Goal: Communication & Community: Ask a question

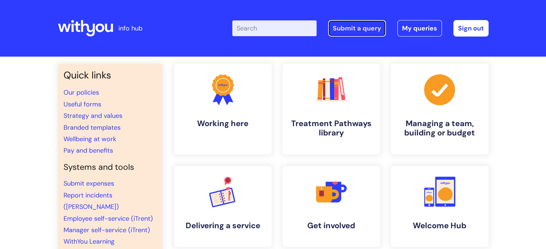
click at [350, 25] on link "Submit a query" at bounding box center [357, 28] width 58 height 17
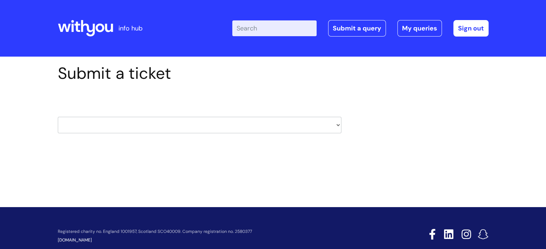
click at [314, 122] on select "HR / People IT and Support Clinical Drug Alerts Finance Accounts Data Support T…" at bounding box center [200, 125] width 284 height 17
select select "payroll"
click at [58, 117] on select "HR / People IT and Support Clinical Drug Alerts Finance Accounts Data Support T…" at bounding box center [200, 125] width 284 height 17
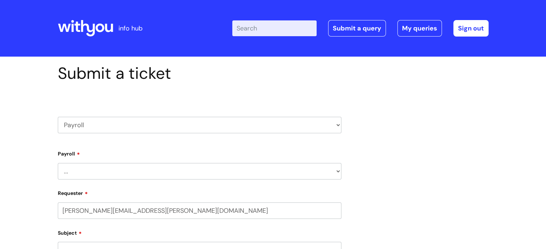
select select "80004418241"
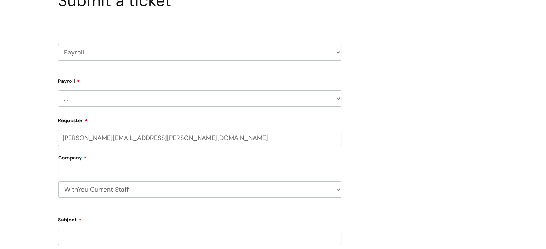
scroll to position [76, 0]
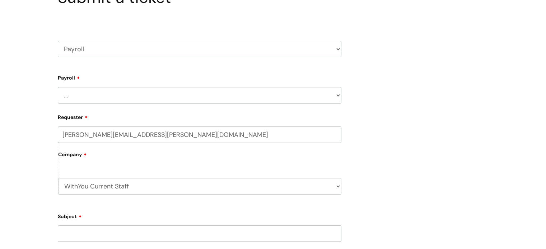
click at [273, 93] on select "... New Hires bank details/starter checklist forms Payroll queries Receiving in…" at bounding box center [200, 95] width 284 height 17
drag, startPoint x: 273, startPoint y: 93, endPoint x: 274, endPoint y: 99, distance: 6.1
click at [274, 99] on select "... New Hires bank details/starter checklist forms Payroll queries Receiving in…" at bounding box center [200, 95] width 284 height 17
select select "Payroll queries"
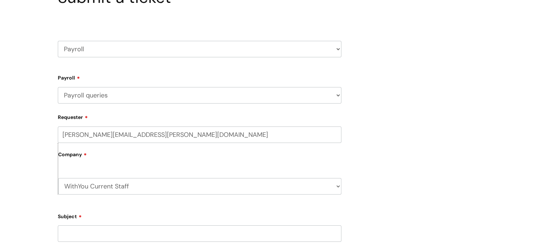
click at [58, 87] on select "... New Hires bank details/starter checklist forms Payroll queries Receiving in…" at bounding box center [200, 95] width 284 height 17
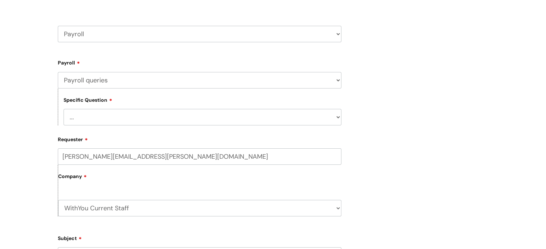
scroll to position [92, 0]
click at [253, 115] on select "... Changes queries Timesheet queries Salary and absence queries" at bounding box center [203, 117] width 278 height 17
select select "Salary and absence queries"
click at [64, 109] on select "... Changes queries Timesheet queries Salary and absence queries" at bounding box center [203, 117] width 278 height 17
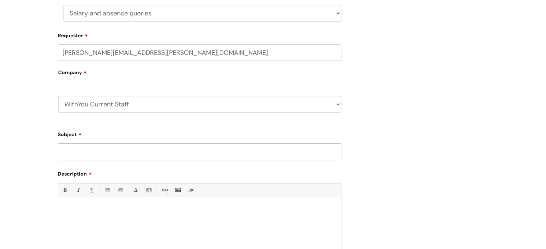
scroll to position [196, 0]
click at [140, 155] on input "Subject" at bounding box center [200, 151] width 284 height 17
click at [161, 214] on div at bounding box center [199, 225] width 283 height 50
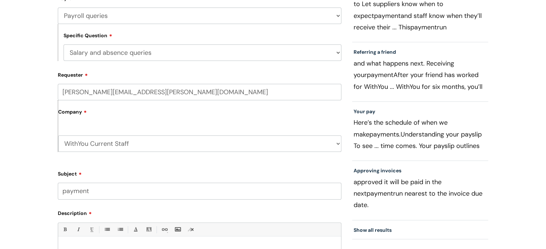
scroll to position [154, 0]
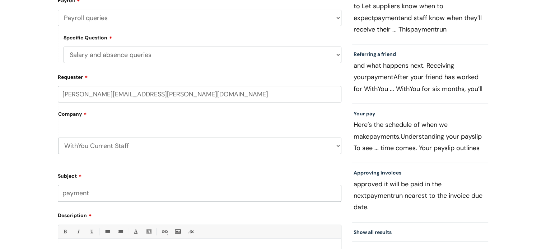
drag, startPoint x: 183, startPoint y: 191, endPoint x: 51, endPoint y: 179, distance: 132.2
click at [51, 179] on div "Submit a ticket HR / People IT and Support Clinical Drug Alerts Finance Account…" at bounding box center [273, 147] width 546 height 488
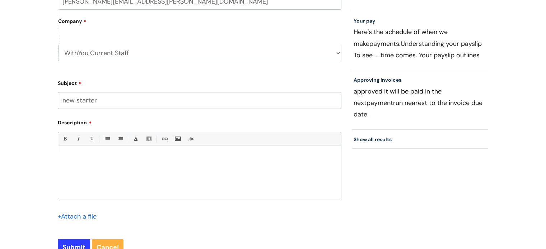
scroll to position [248, 0]
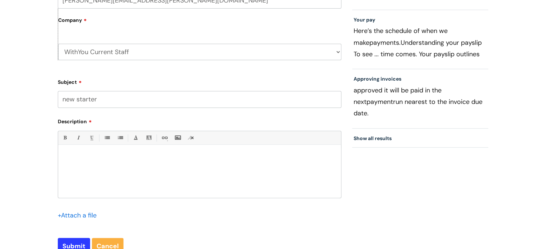
type input "new starter"
click at [90, 171] on div at bounding box center [199, 174] width 283 height 50
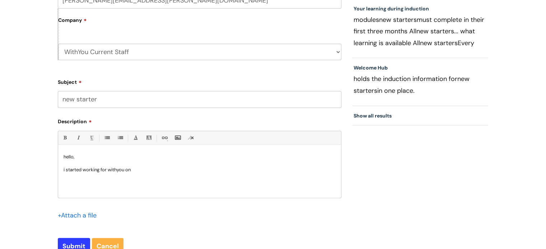
click at [192, 175] on div "hello, i started working for withyou on" at bounding box center [199, 174] width 283 height 50
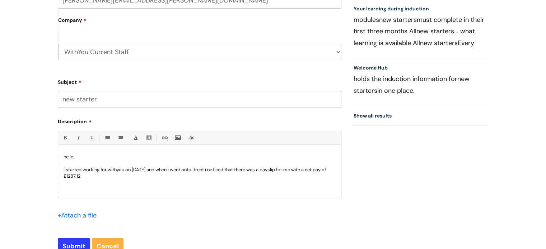
click at [175, 176] on p "i started working for withyou on [DATE] and when i went onto itrent i noticed t…" at bounding box center [200, 173] width 272 height 13
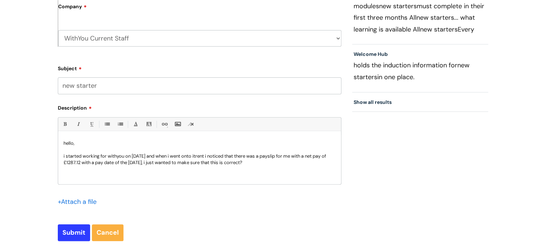
scroll to position [262, 0]
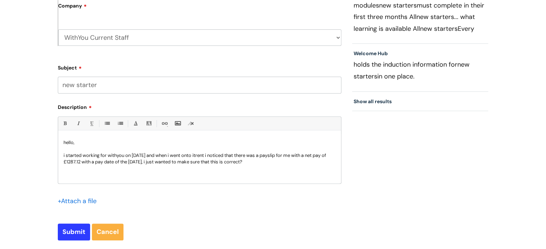
click at [162, 161] on p "i started working for withyou on [DATE] and when i went onto itrent i noticed t…" at bounding box center [200, 159] width 272 height 13
click at [62, 178] on div "hello, i started working for withyou on [DATE] and when i went onto itrent i no…" at bounding box center [199, 159] width 283 height 50
click at [230, 161] on p "i started working for withyou on [DATE] and when i went onto itrent i noticed t…" at bounding box center [200, 159] width 272 height 13
click at [75, 179] on span "23587" at bounding box center [70, 179] width 13 height 5
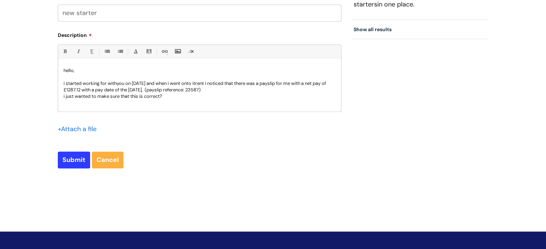
scroll to position [332, 0]
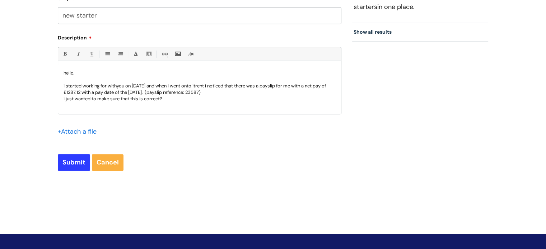
click at [177, 97] on p "i just wanted to make sure that this is correct?" at bounding box center [200, 99] width 272 height 6
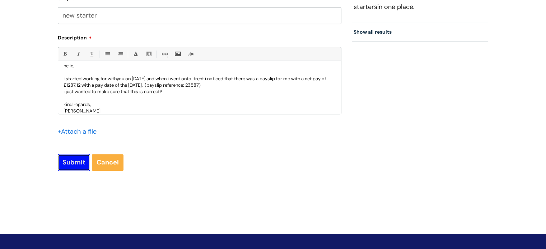
click at [68, 160] on input "Submit" at bounding box center [74, 162] width 32 height 17
type input "Please Wait..."
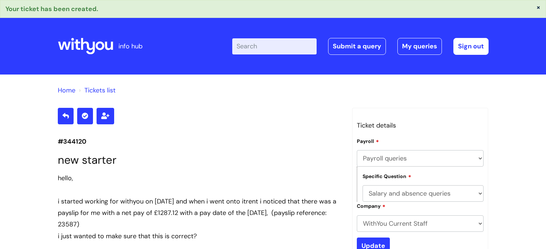
select select "Payroll queries"
select select "Salary and absence queries"
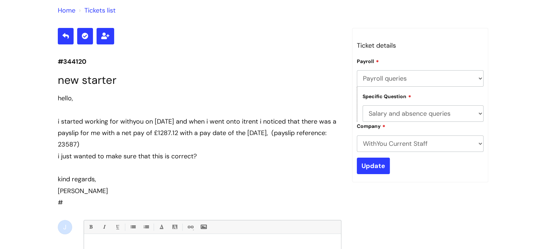
scroll to position [80, 0]
click at [382, 115] on select "... Changes queries Timesheet queries Salary and absence queries" at bounding box center [422, 113] width 121 height 17
click at [325, 86] on h1 "new starter" at bounding box center [200, 79] width 284 height 13
